Goal: Task Accomplishment & Management: Use online tool/utility

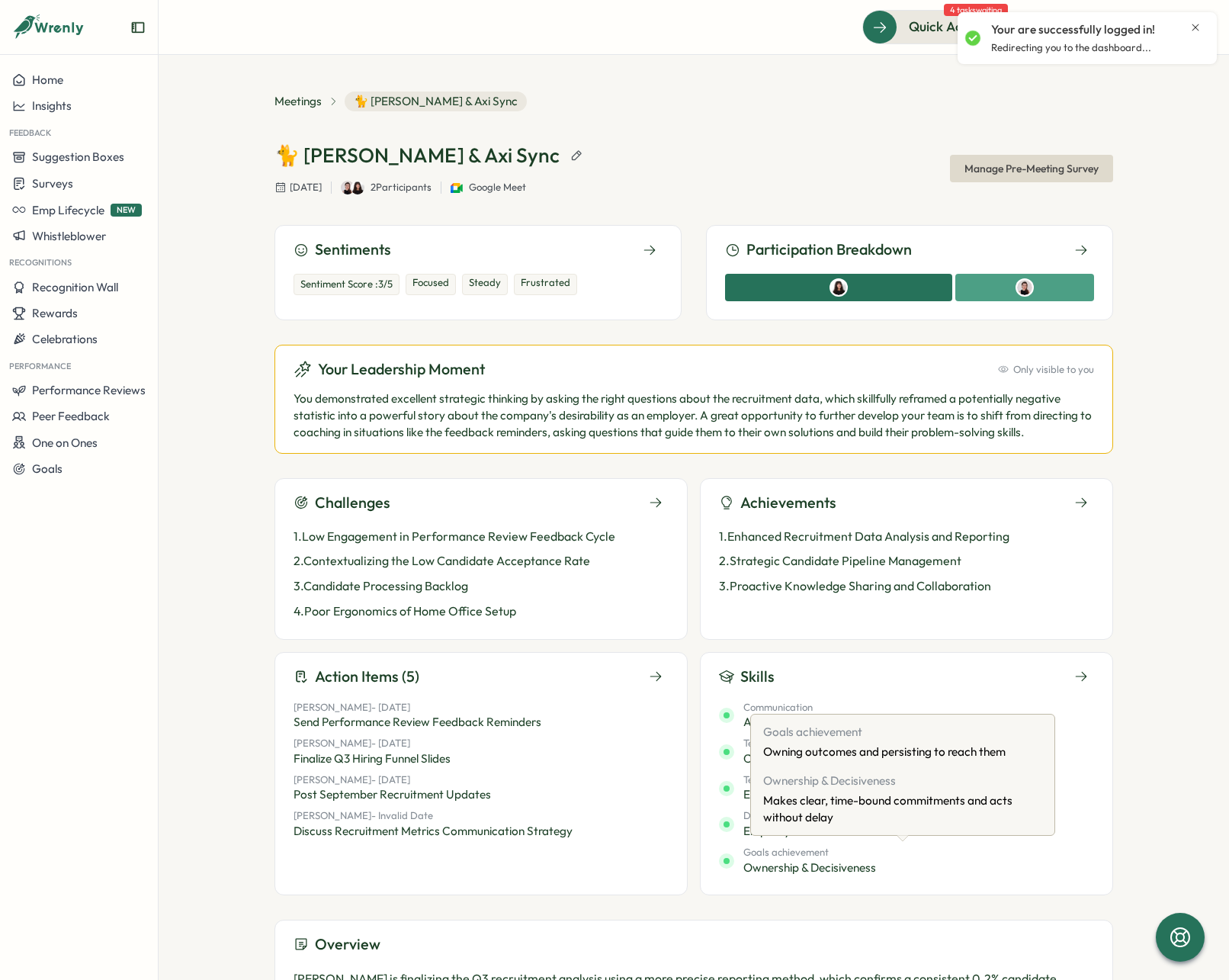
scroll to position [185, 0]
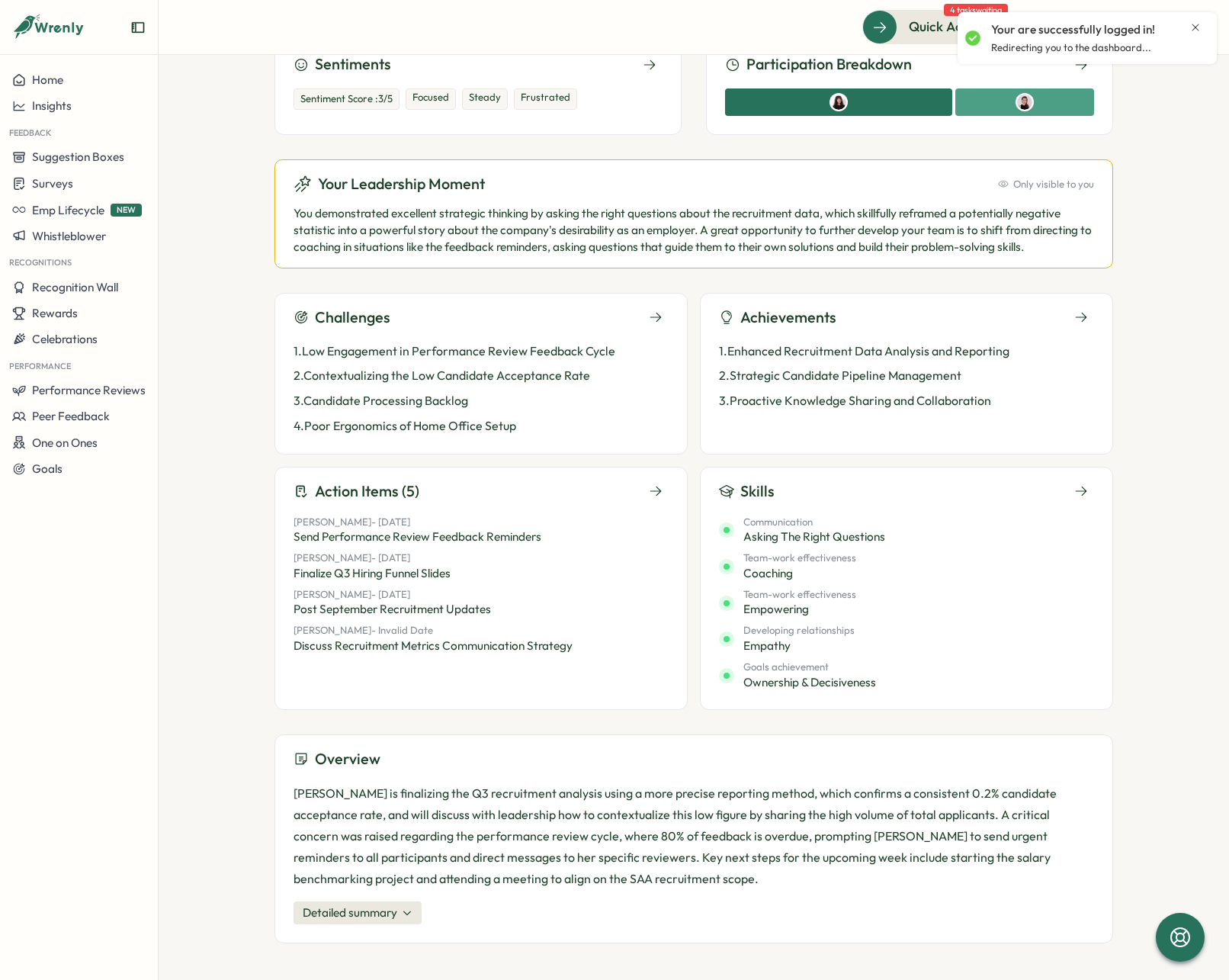
click at [395, 904] on button "Detailed summary" at bounding box center [358, 913] width 128 height 23
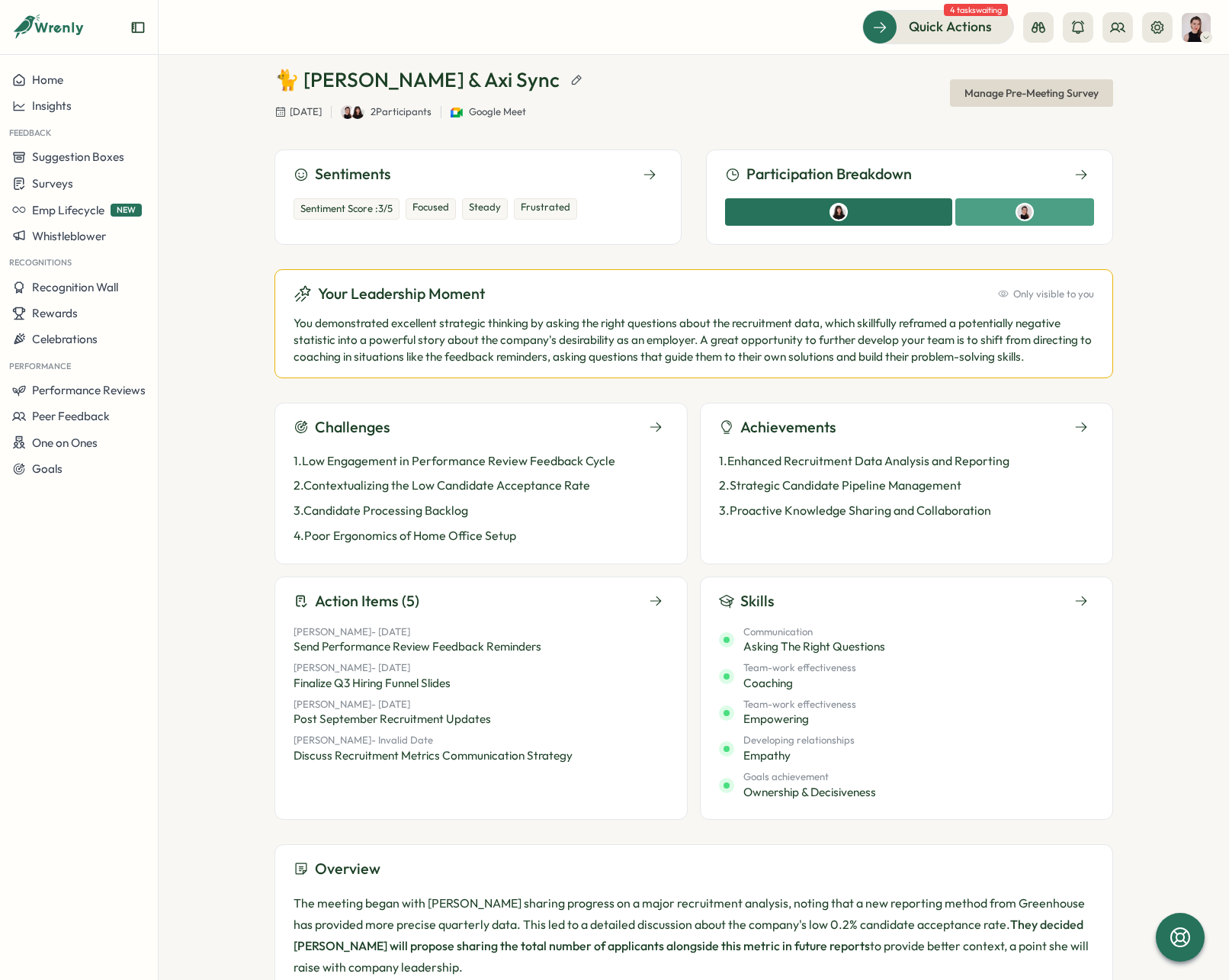
scroll to position [0, 0]
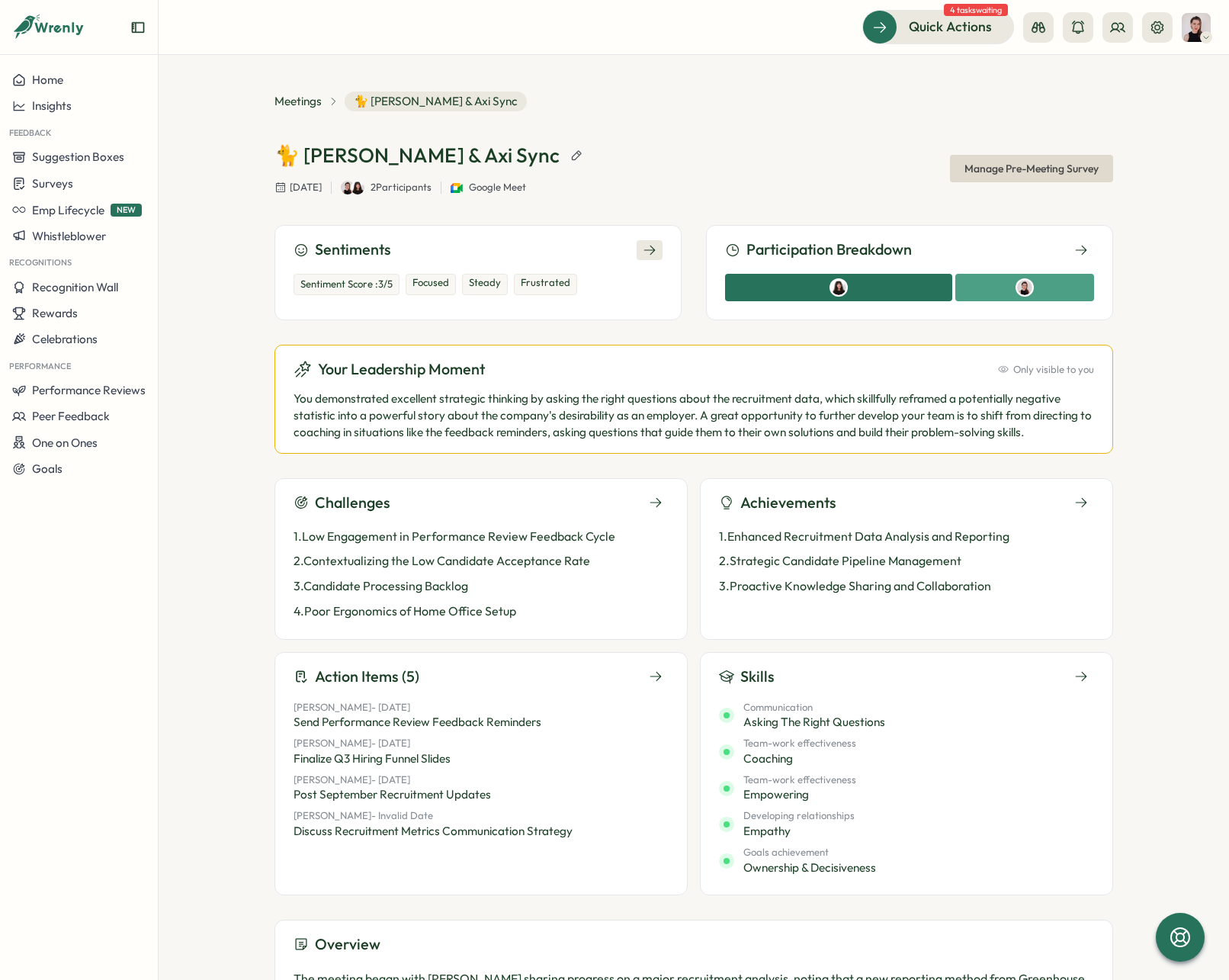
click at [640, 241] on button at bounding box center [650, 250] width 26 height 20
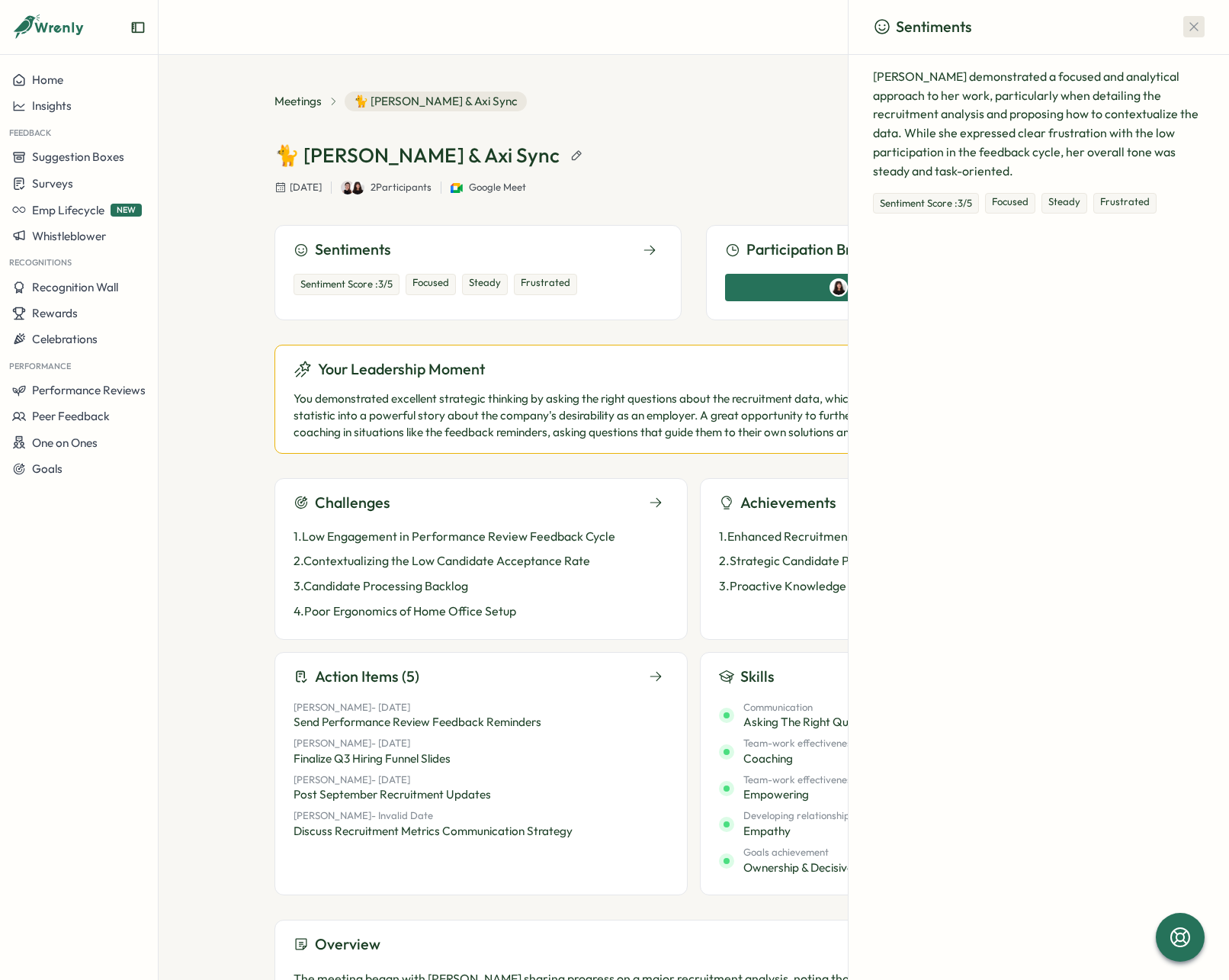
click at [1192, 21] on icon "button" at bounding box center [1194, 27] width 15 height 15
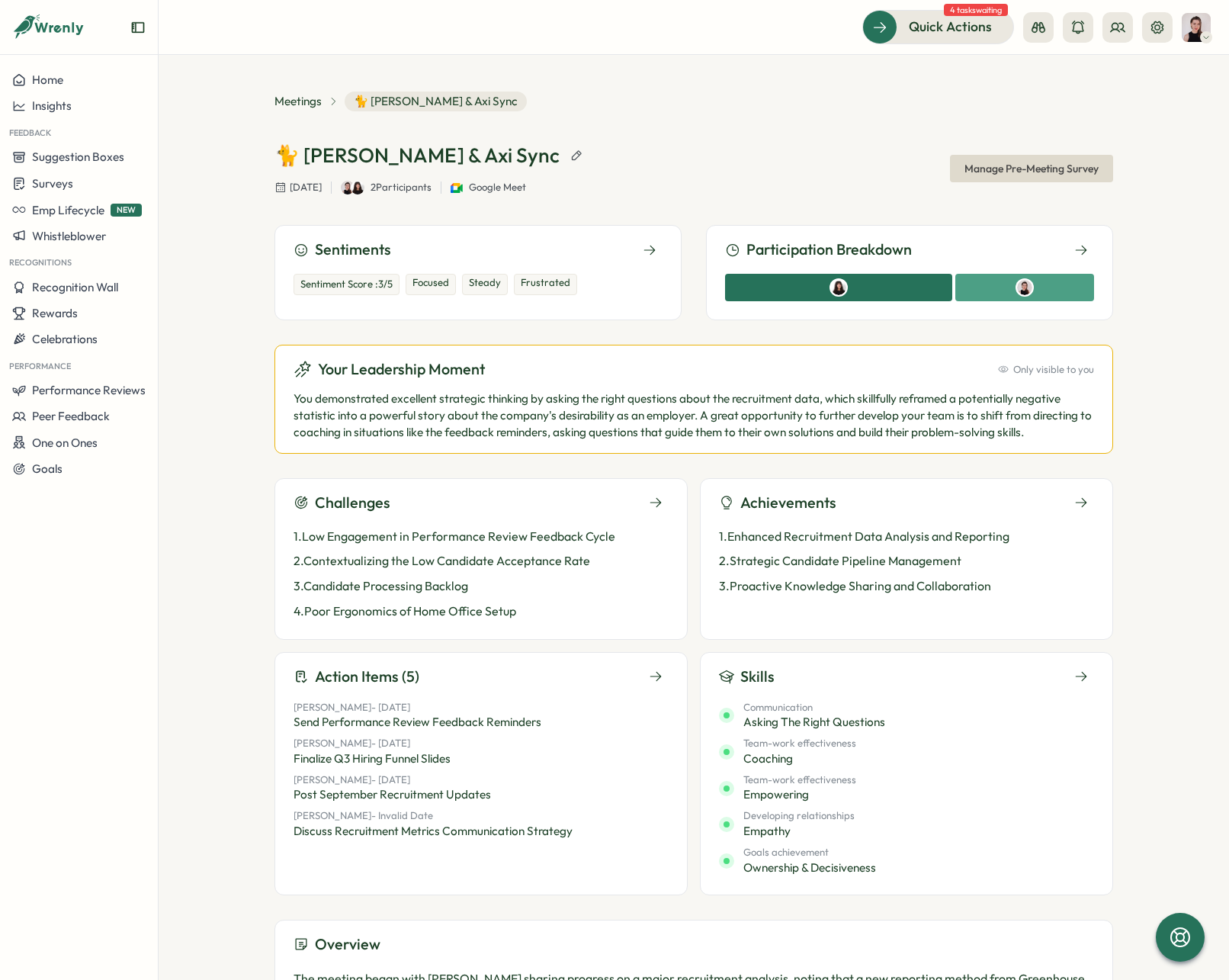
click at [1165, 764] on div "Meetings 🐈 [PERSON_NAME] & [PERSON_NAME] Sync 🐈 [PERSON_NAME] & Axi Sync [DATE]…" at bounding box center [693, 517] width 1070 height 925
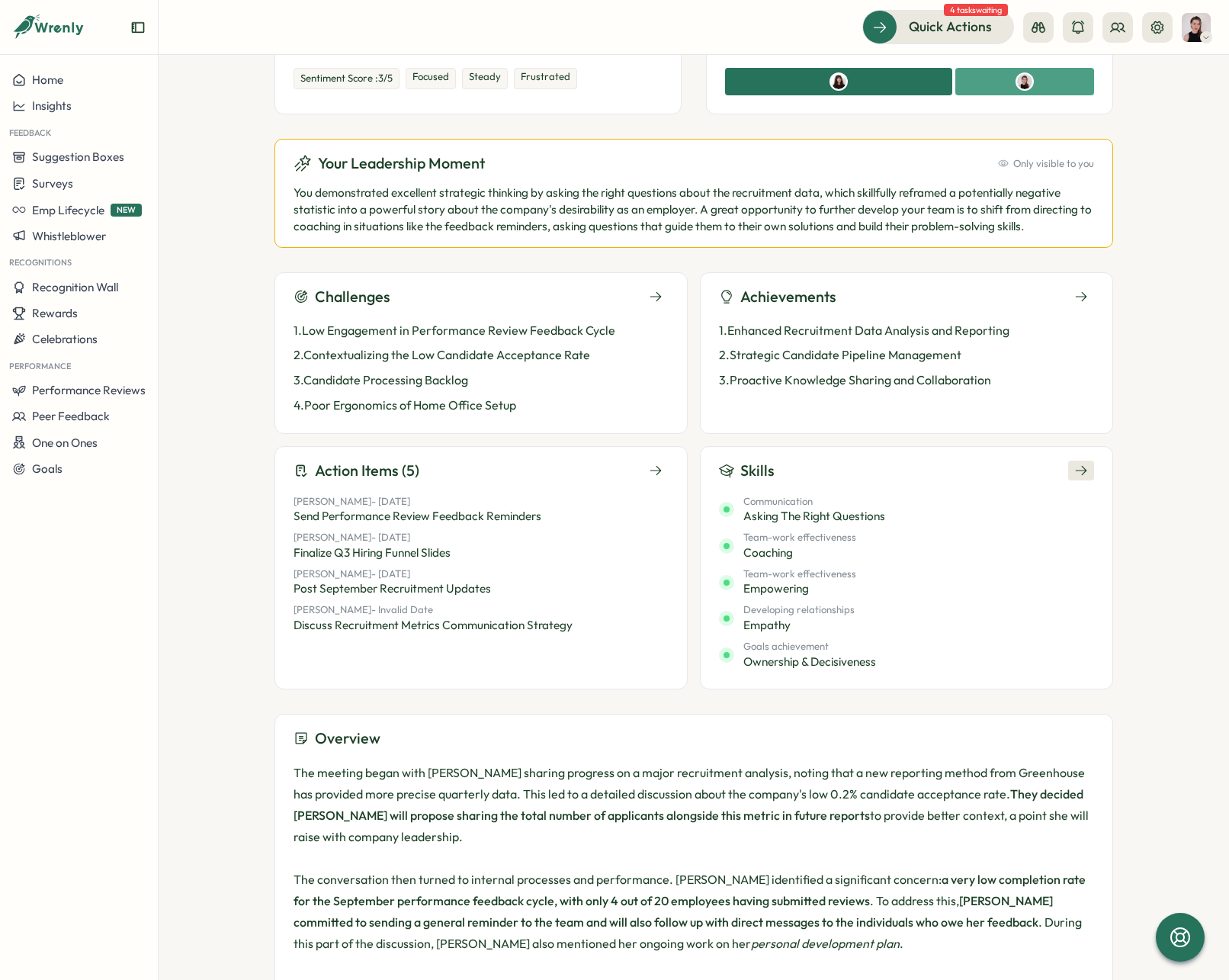
click at [1074, 468] on icon at bounding box center [1081, 471] width 14 height 14
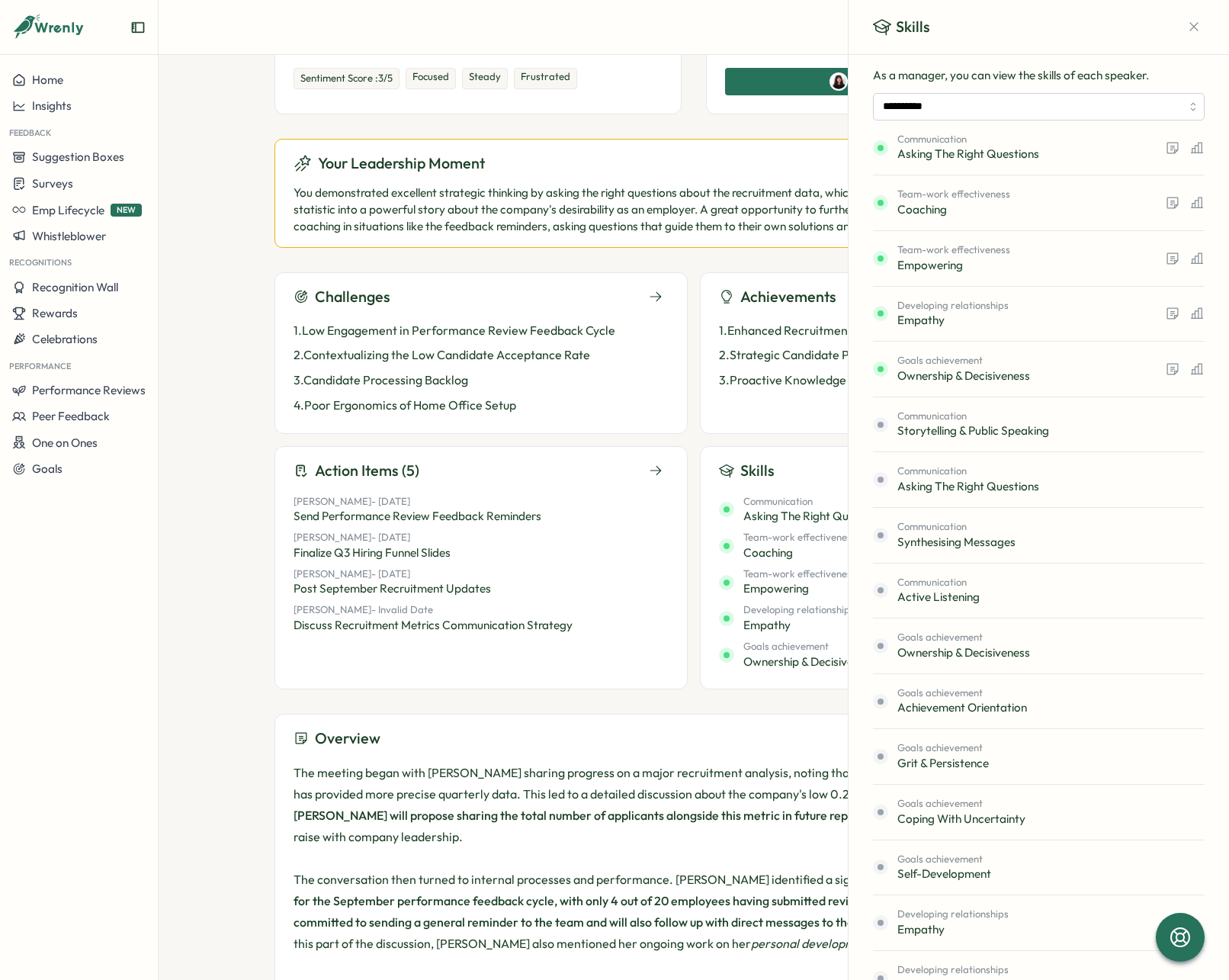
click at [1018, 42] on div "Skills" at bounding box center [1039, 27] width 381 height 55
click at [1103, 106] on input "**********" at bounding box center [1039, 107] width 331 height 28
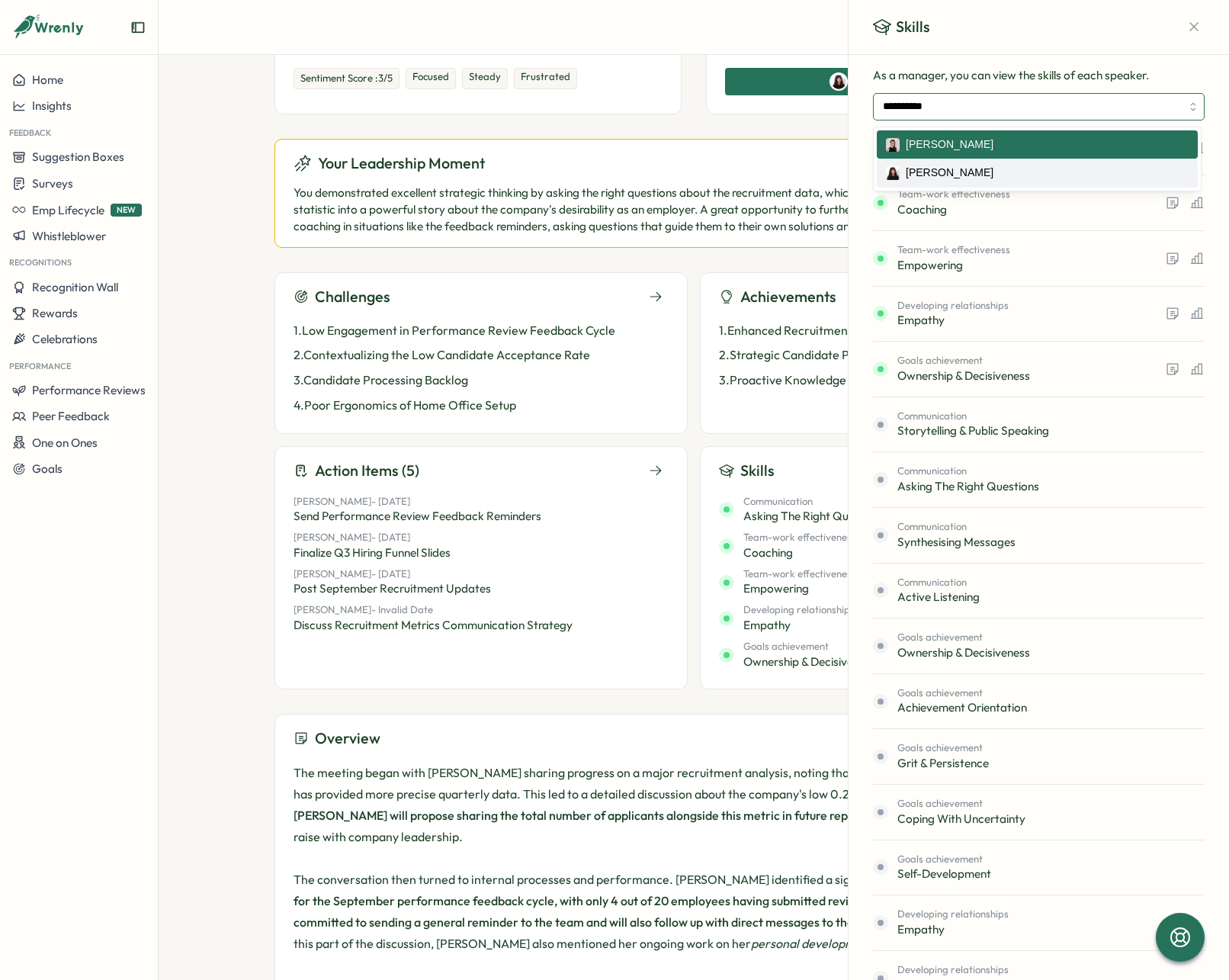
type input "**********"
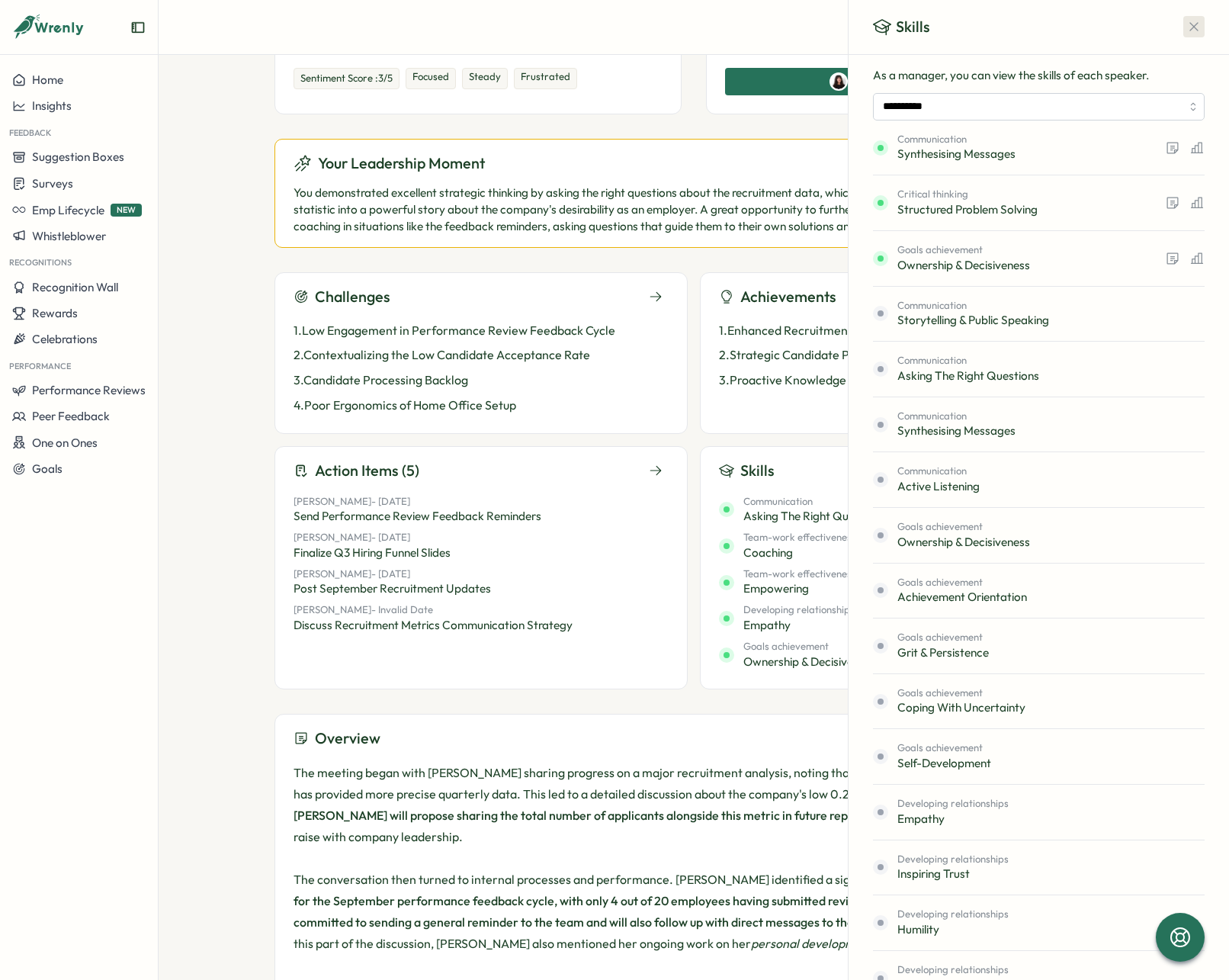
click at [1187, 31] on icon "button" at bounding box center [1194, 27] width 15 height 15
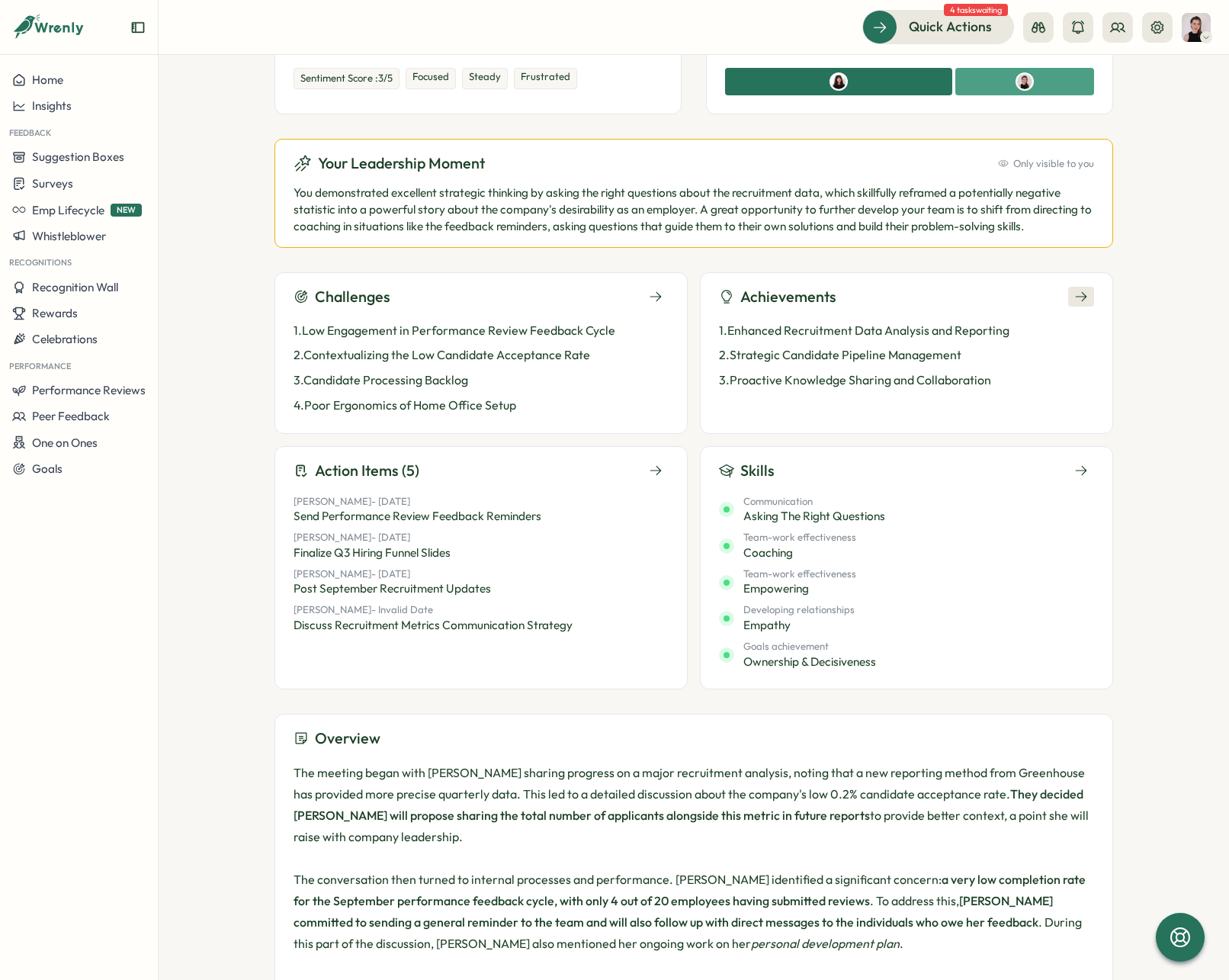
click at [1080, 292] on icon at bounding box center [1081, 297] width 14 height 14
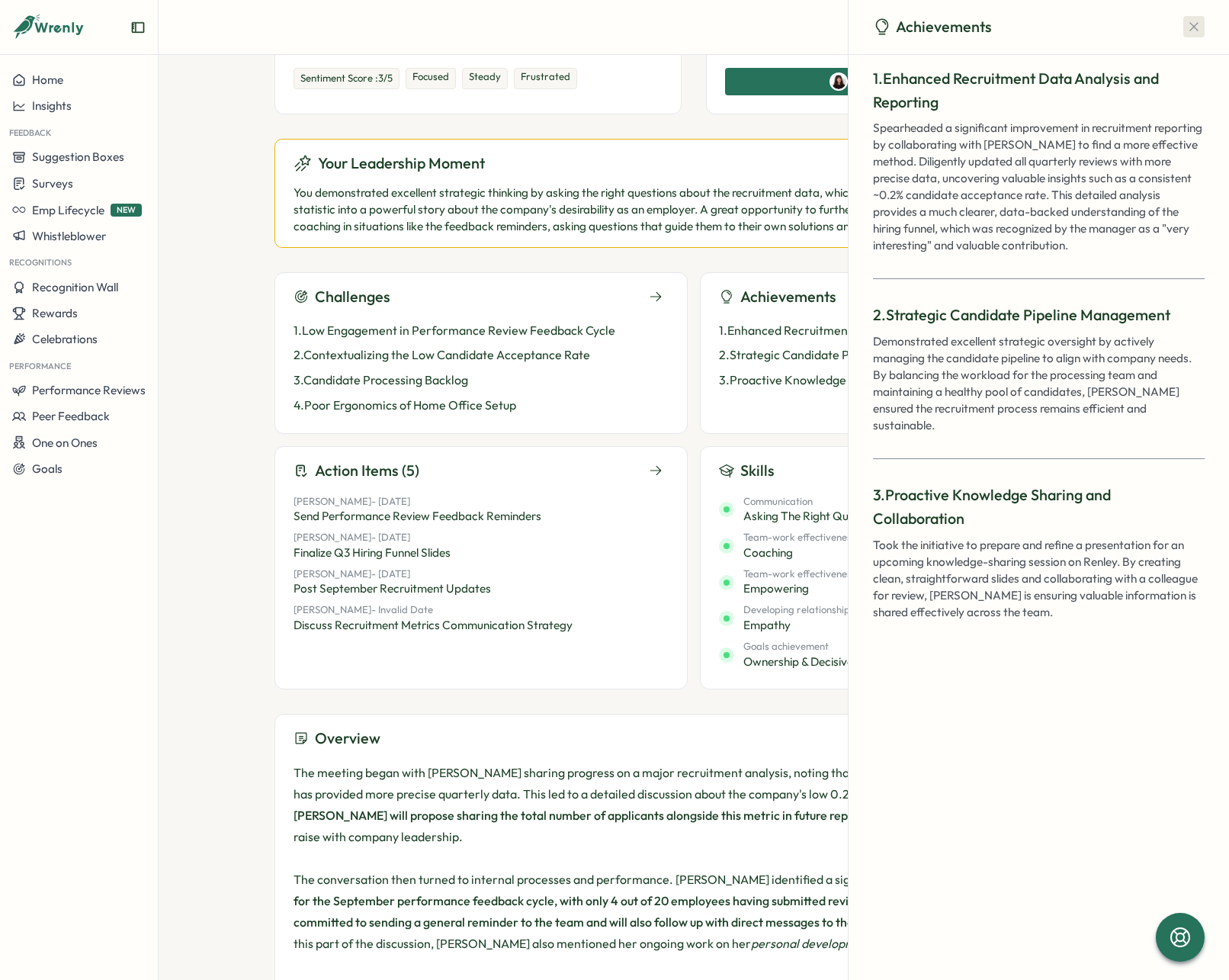
click at [1190, 37] on button "button" at bounding box center [1194, 27] width 22 height 22
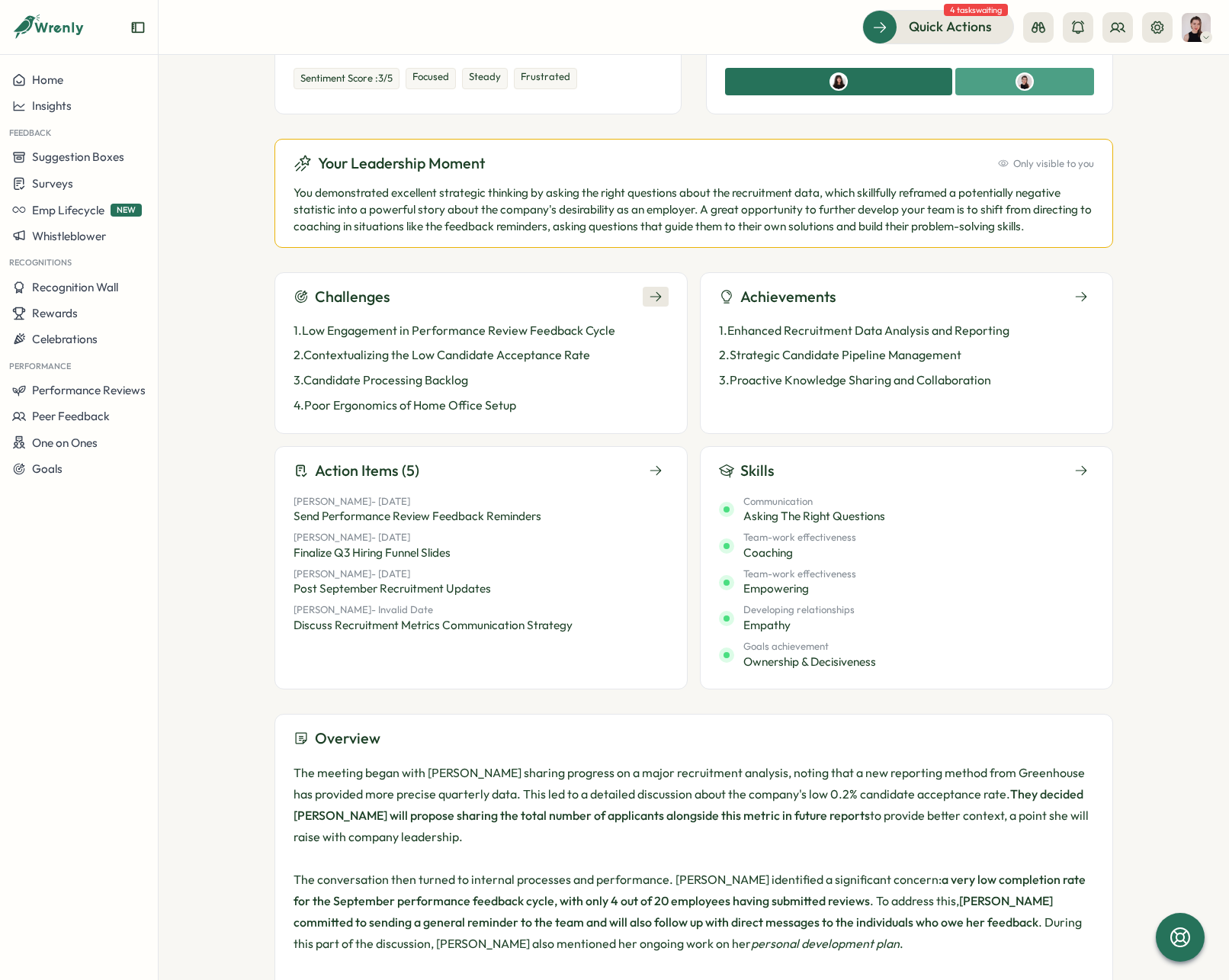
click at [644, 297] on button at bounding box center [656, 297] width 26 height 20
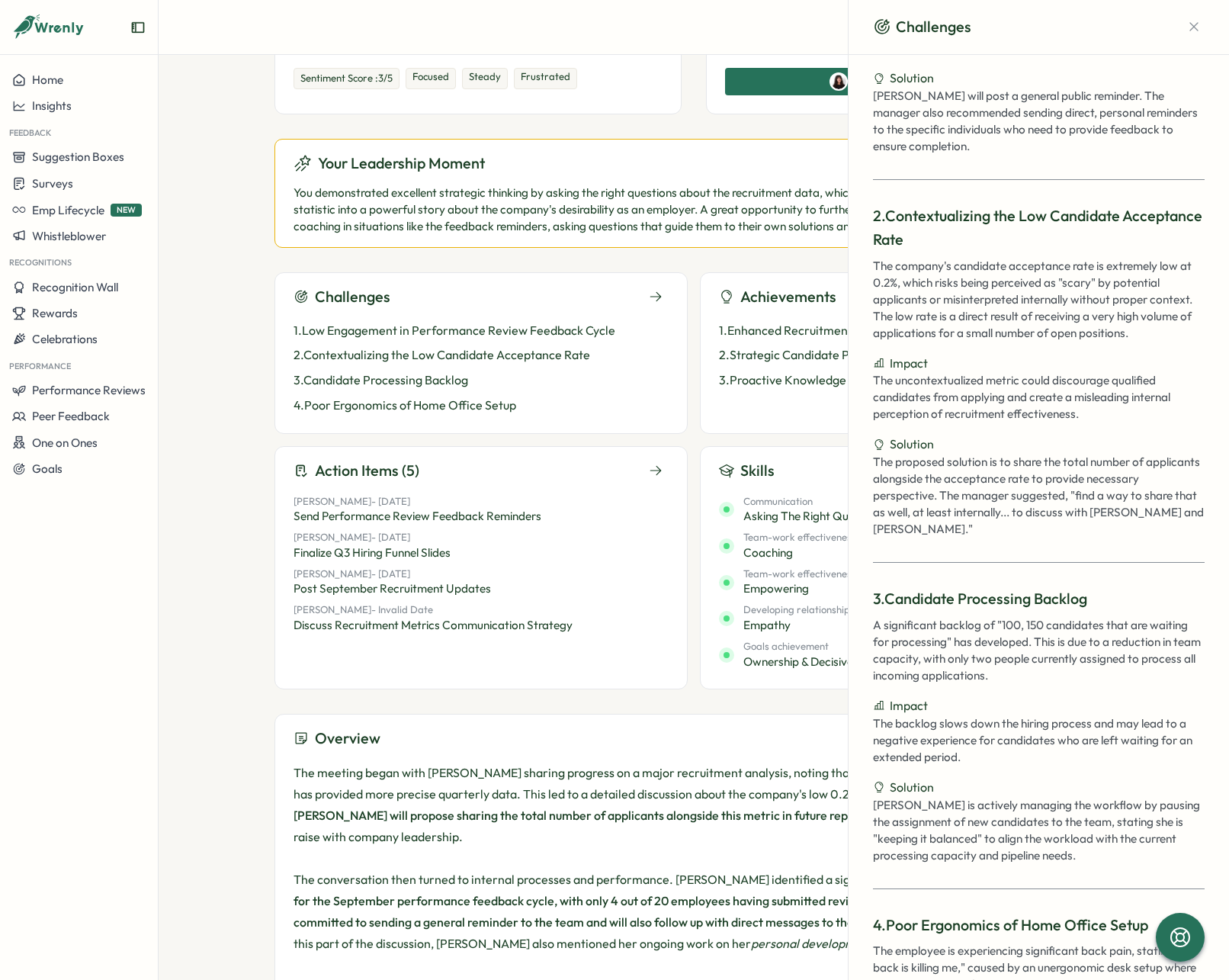
scroll to position [384, 0]
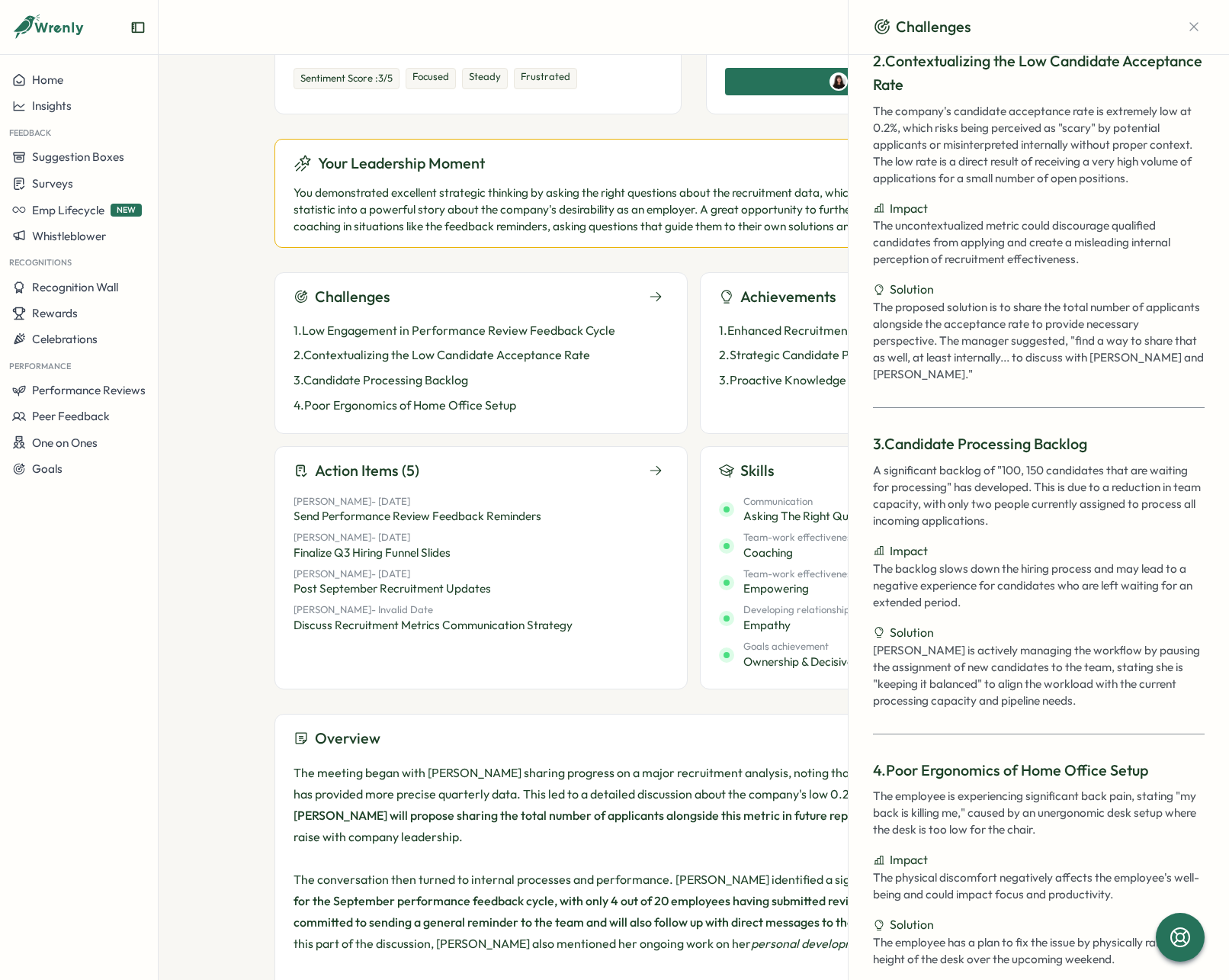
drag, startPoint x: 1188, startPoint y: 20, endPoint x: 1166, endPoint y: 44, distance: 32.6
click at [1188, 22] on icon "button" at bounding box center [1194, 27] width 15 height 15
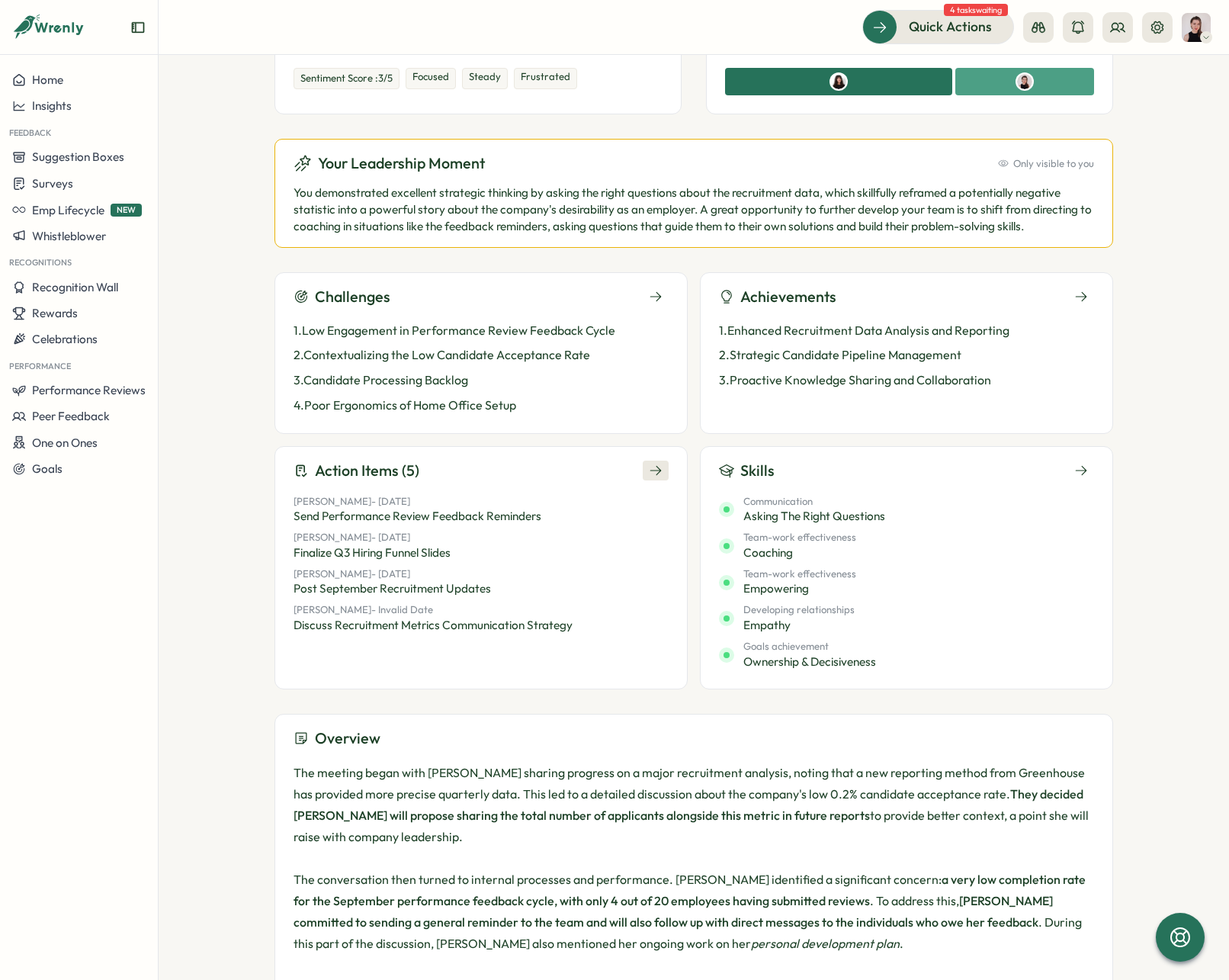
click at [643, 478] on button at bounding box center [656, 471] width 26 height 20
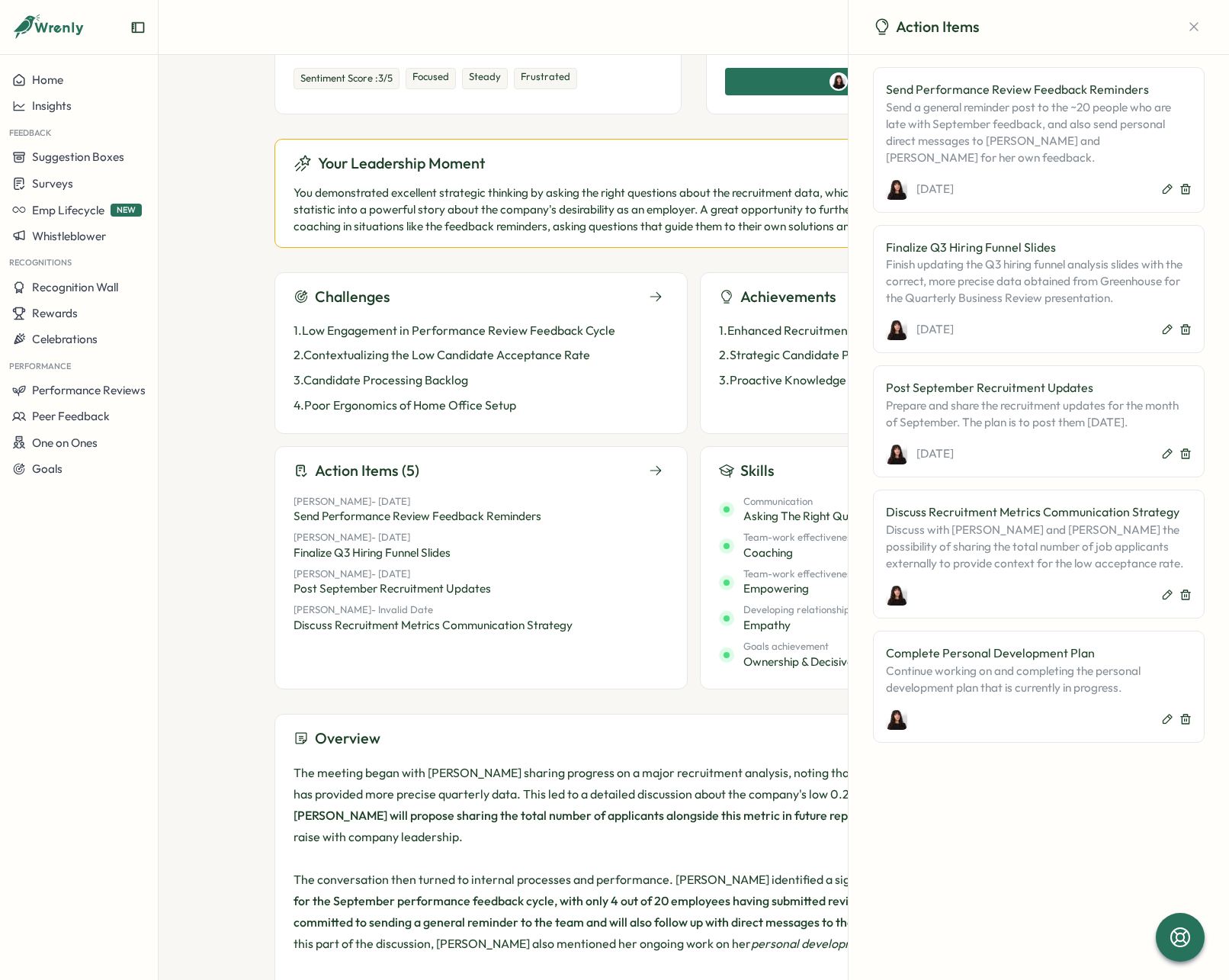
drag, startPoint x: 1197, startPoint y: 28, endPoint x: 1163, endPoint y: 62, distance: 48.1
click at [1197, 29] on icon "button" at bounding box center [1194, 27] width 15 height 15
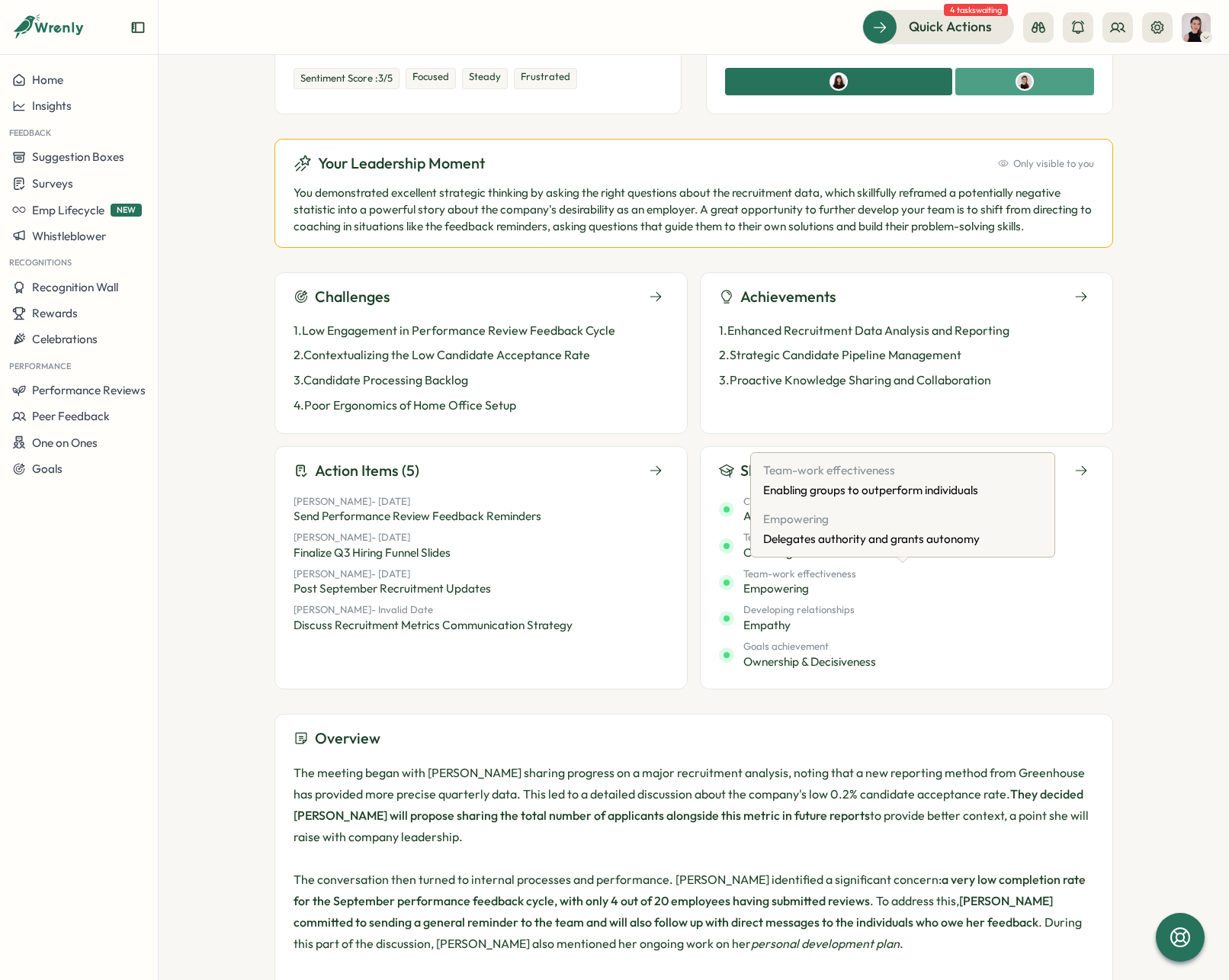
scroll to position [334, 0]
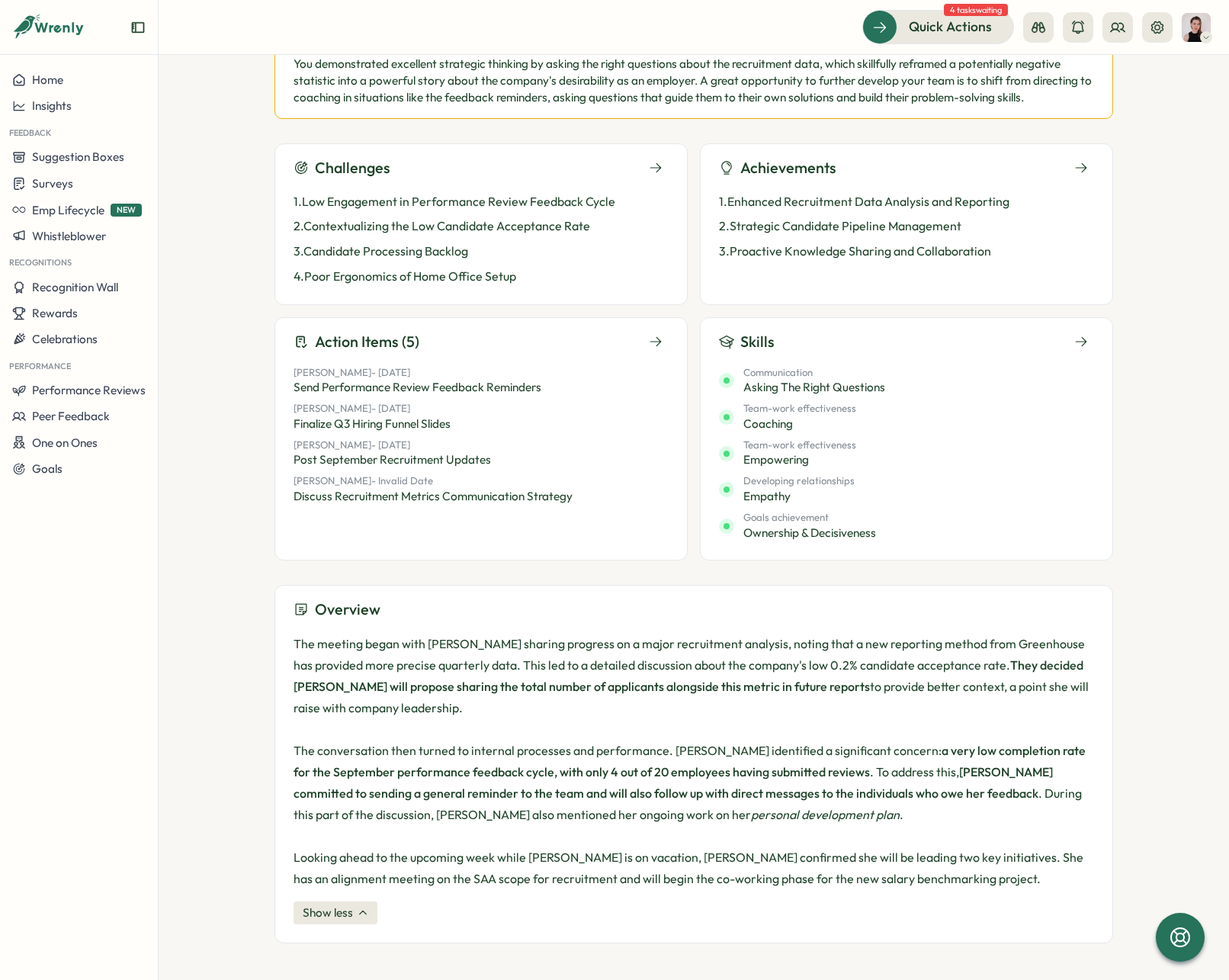
click at [321, 920] on span "Show less" at bounding box center [327, 913] width 50 height 17
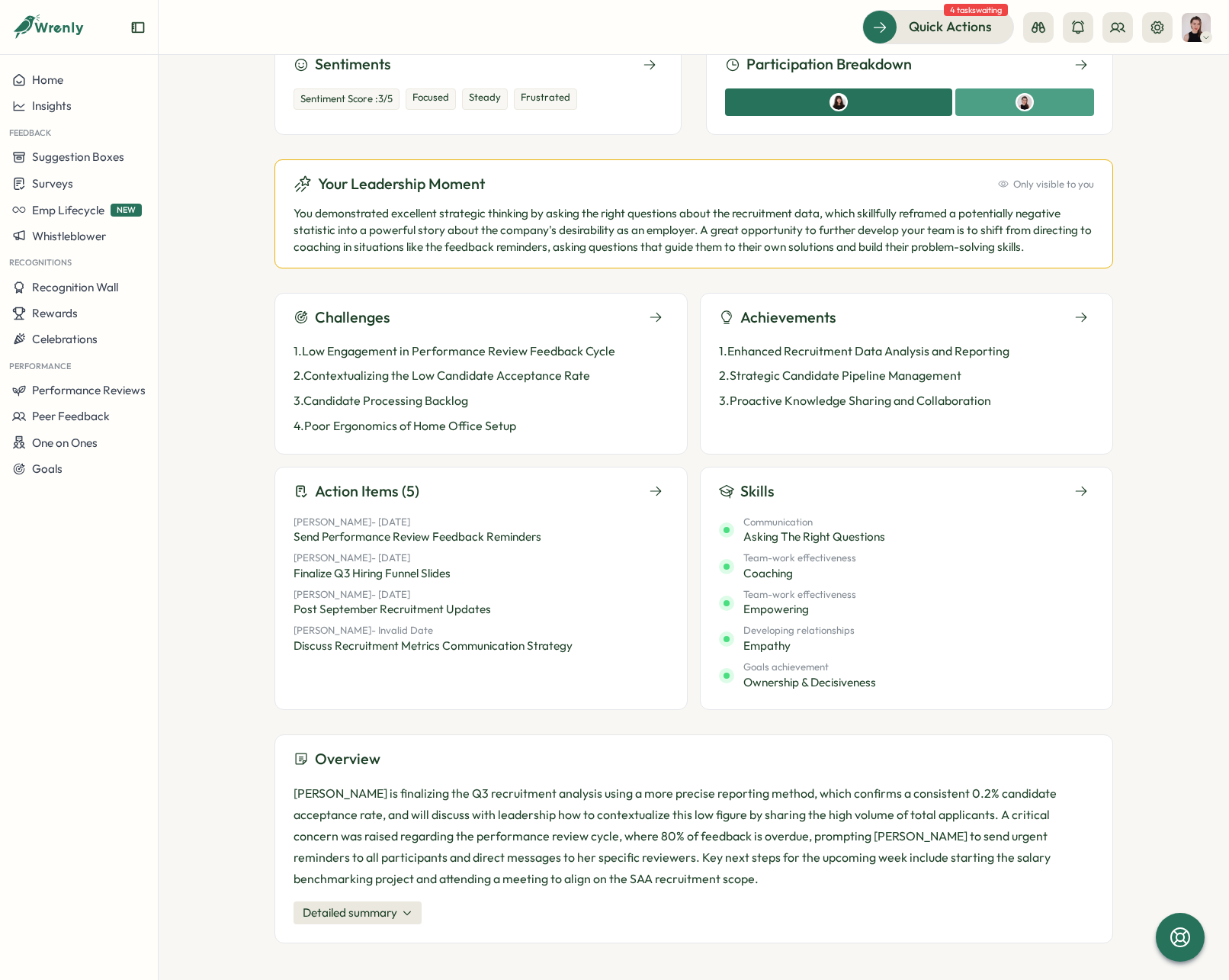
scroll to position [0, 0]
